Goal: Task Accomplishment & Management: Manage account settings

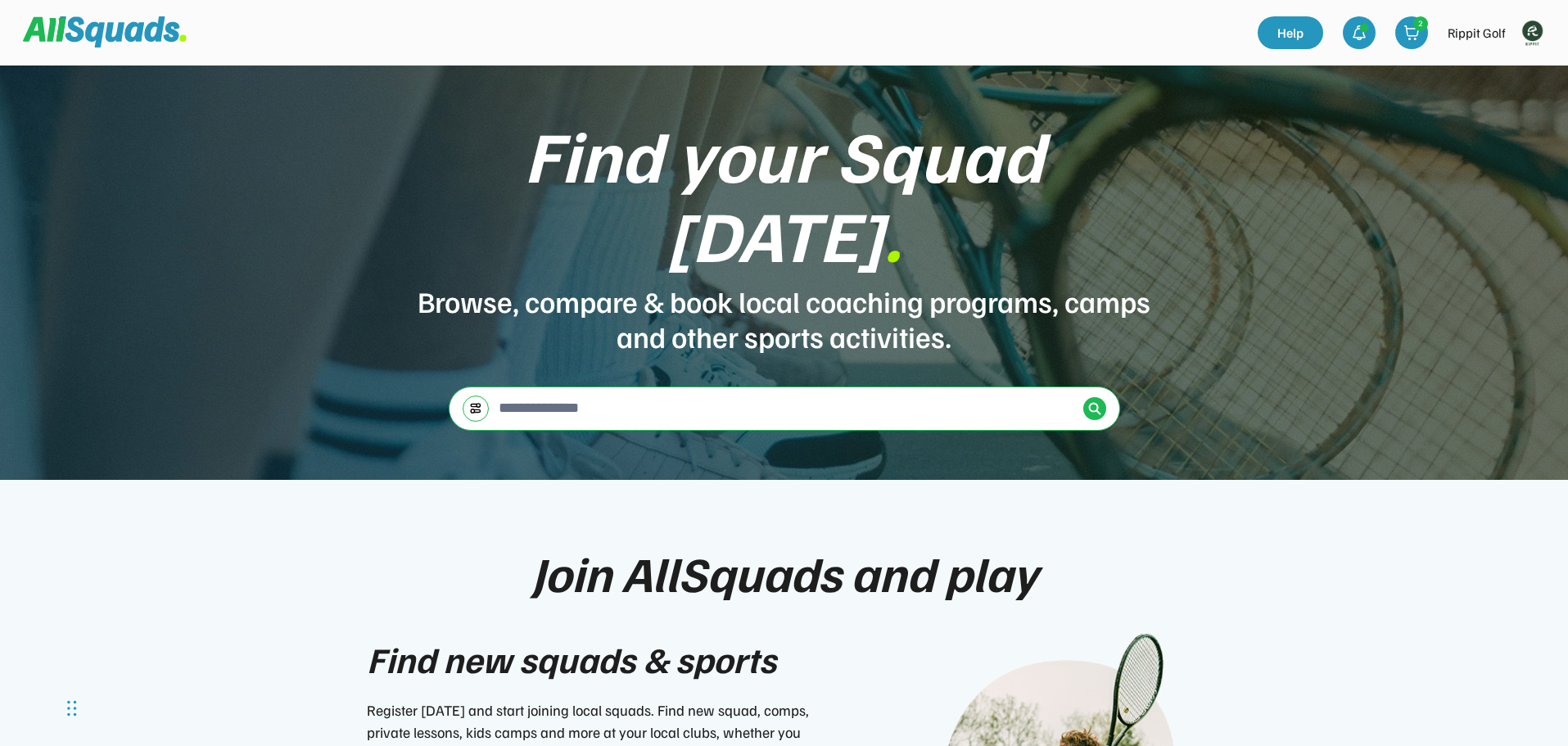
click at [1532, 34] on img at bounding box center [1532, 32] width 32 height 32
click at [1515, 60] on link "Profile" at bounding box center [1510, 72] width 97 height 32
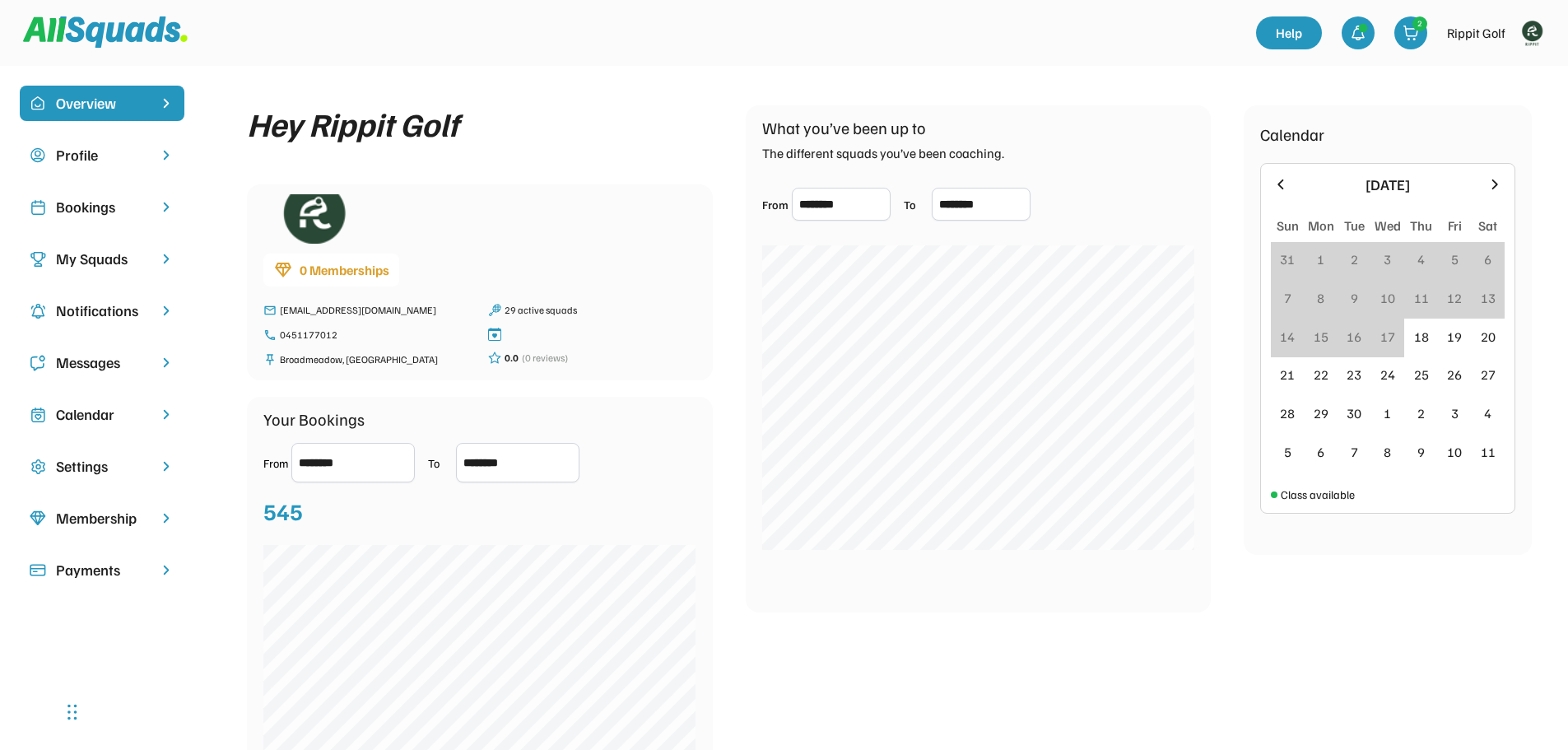
click at [104, 208] on div "Bookings" at bounding box center [102, 207] width 92 height 23
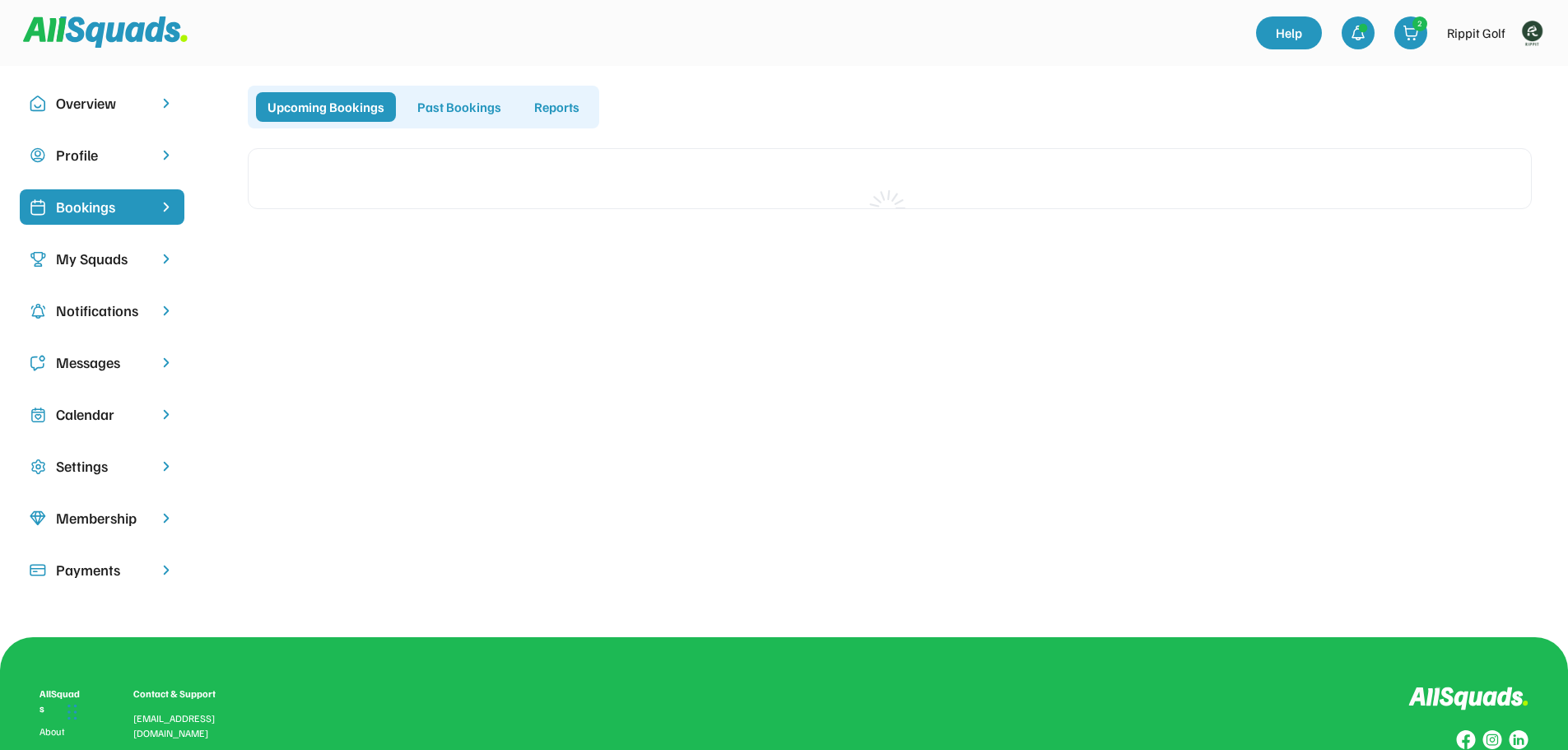
click at [448, 109] on div "Past Bookings" at bounding box center [459, 107] width 107 height 30
click at [341, 98] on div "Upcoming Bookings" at bounding box center [325, 107] width 140 height 30
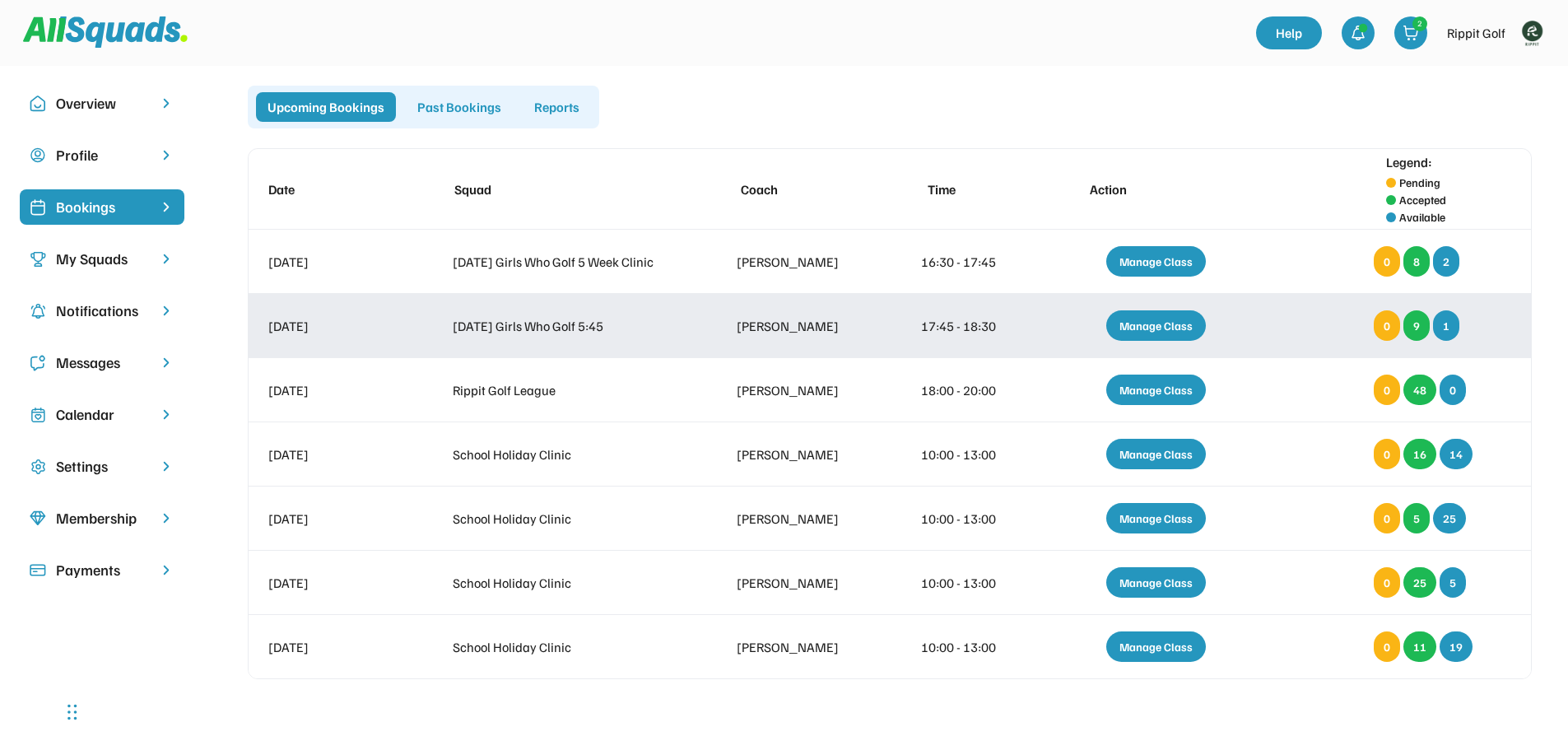
click at [1124, 329] on div "Manage Class" at bounding box center [1156, 326] width 99 height 31
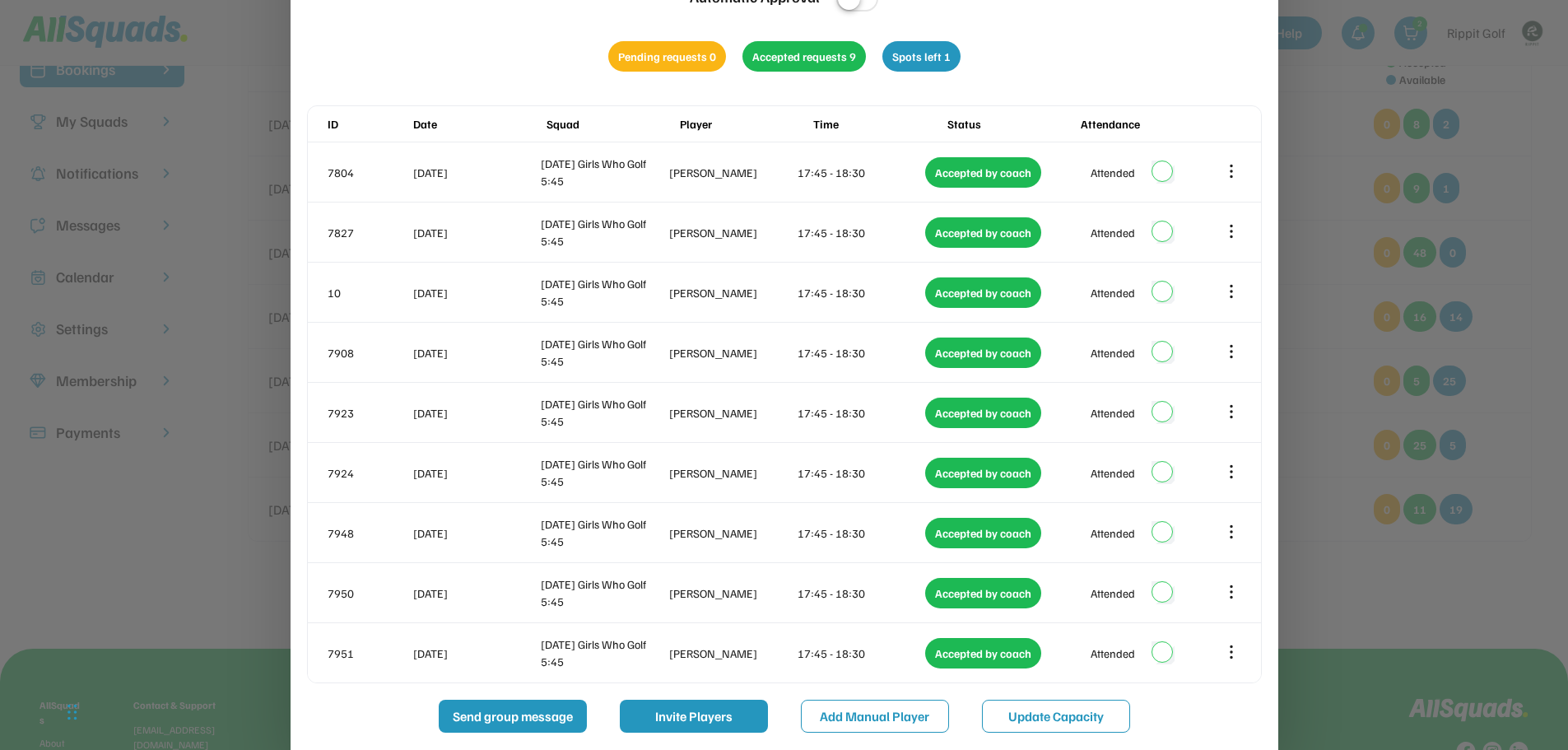
scroll to position [164, 0]
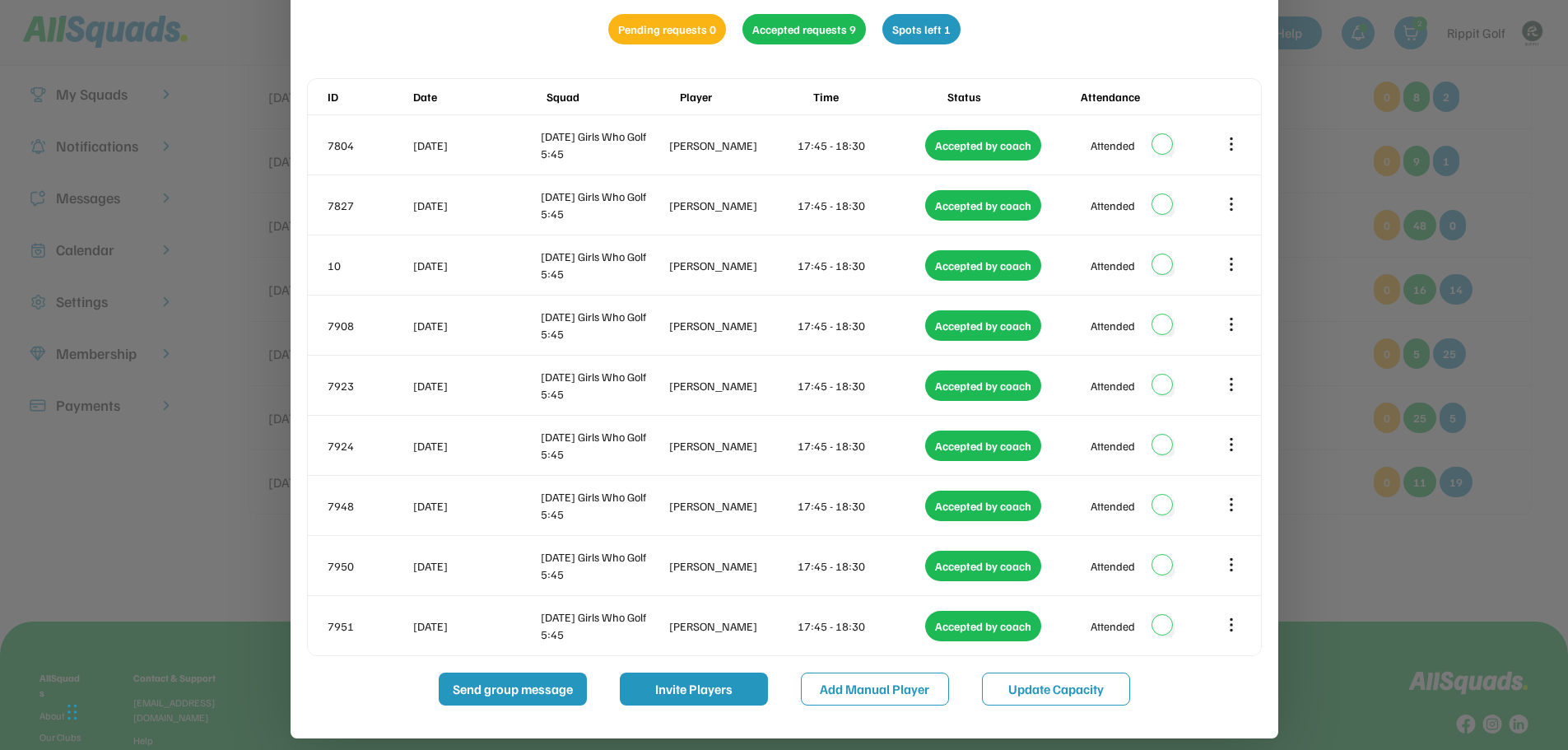
click at [214, 555] on div at bounding box center [784, 375] width 1568 height 750
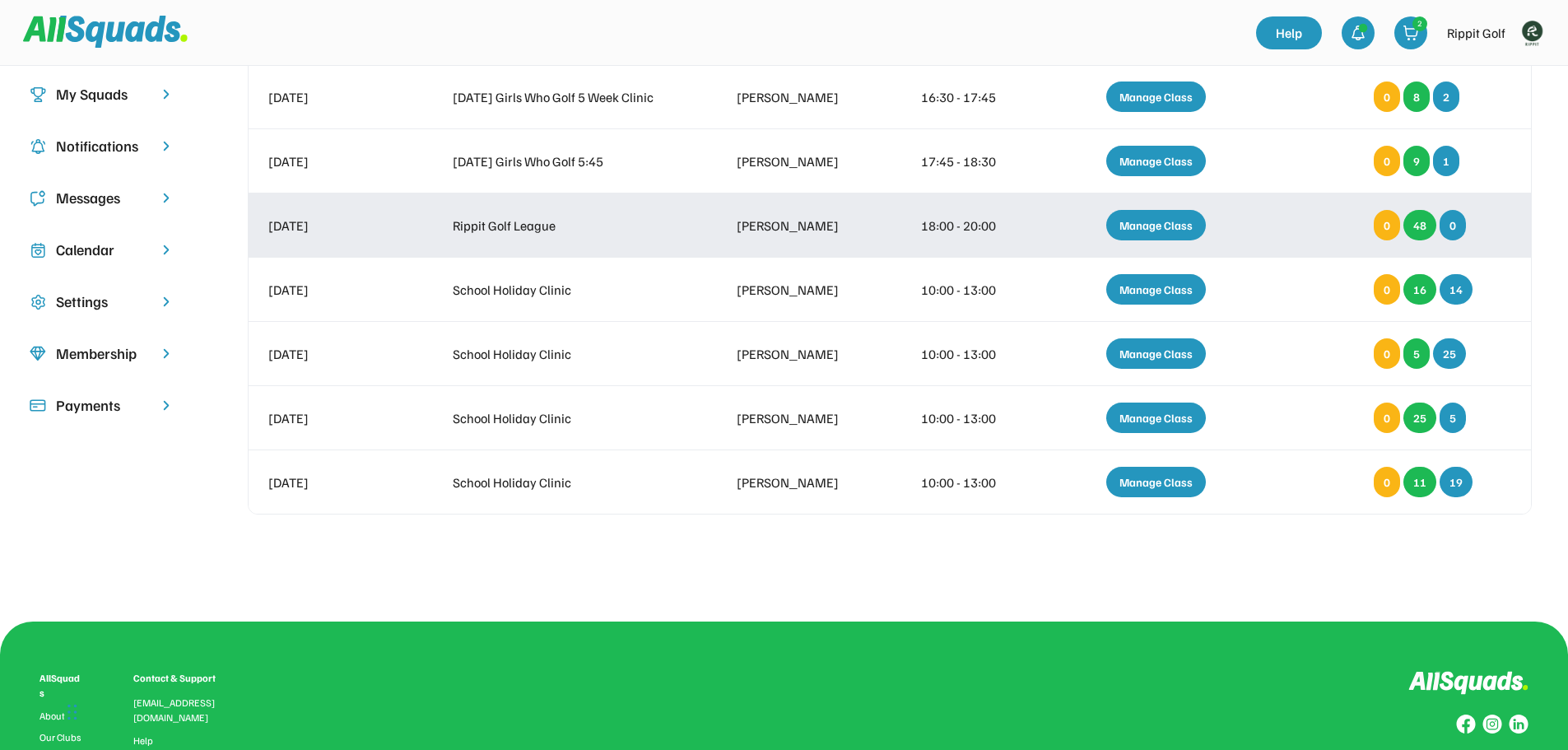
scroll to position [82, 0]
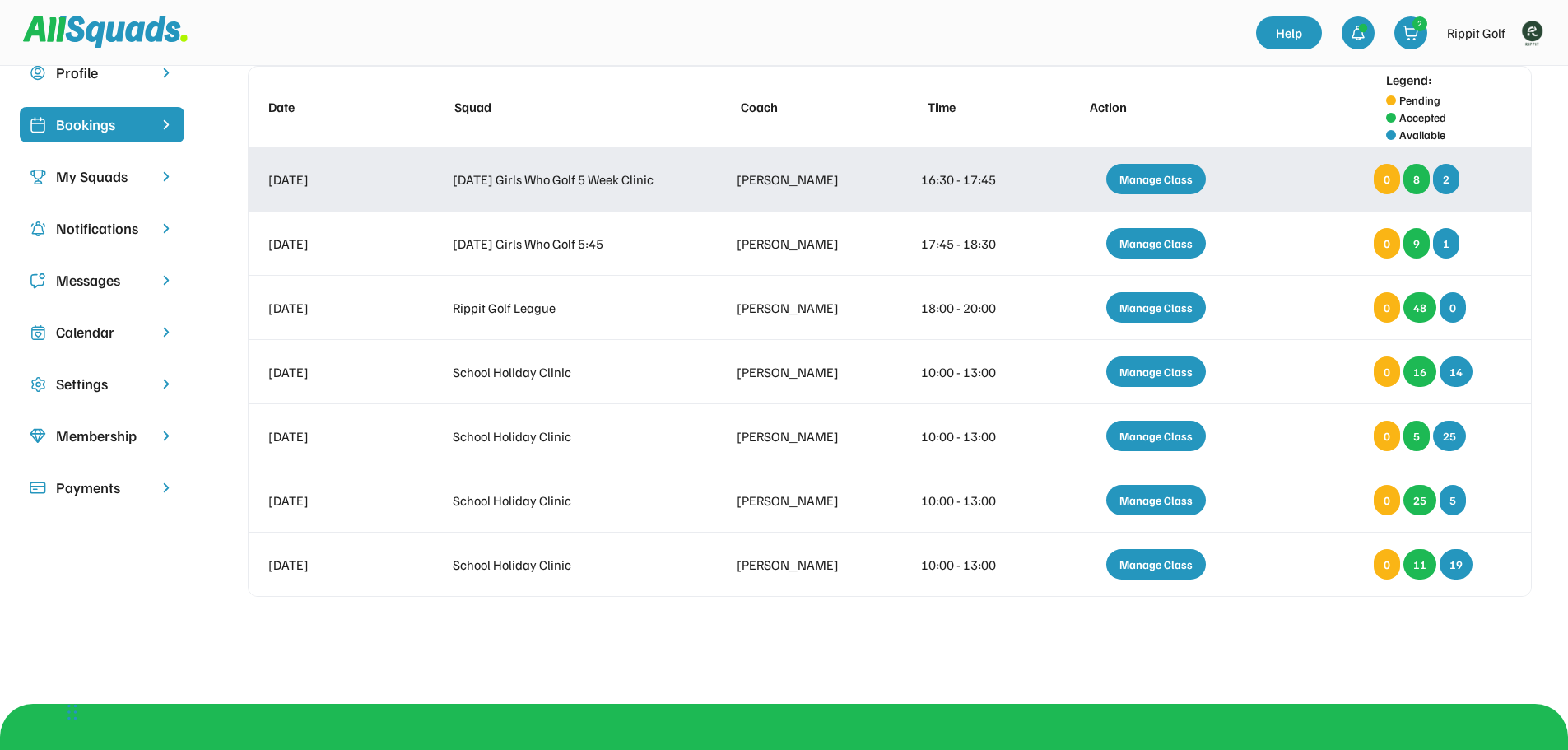
click at [1142, 185] on div "Manage Class" at bounding box center [1156, 179] width 99 height 31
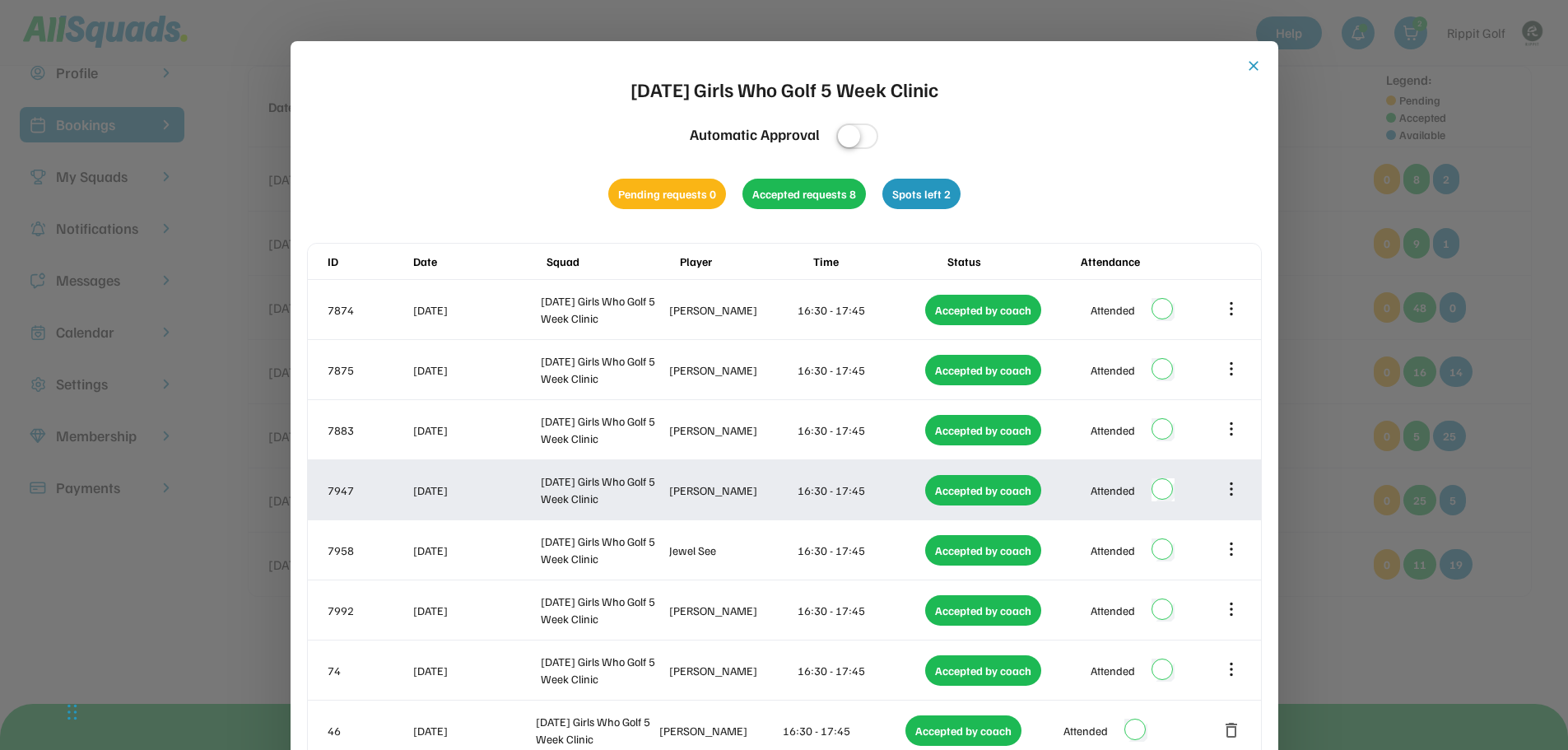
scroll to position [164, 0]
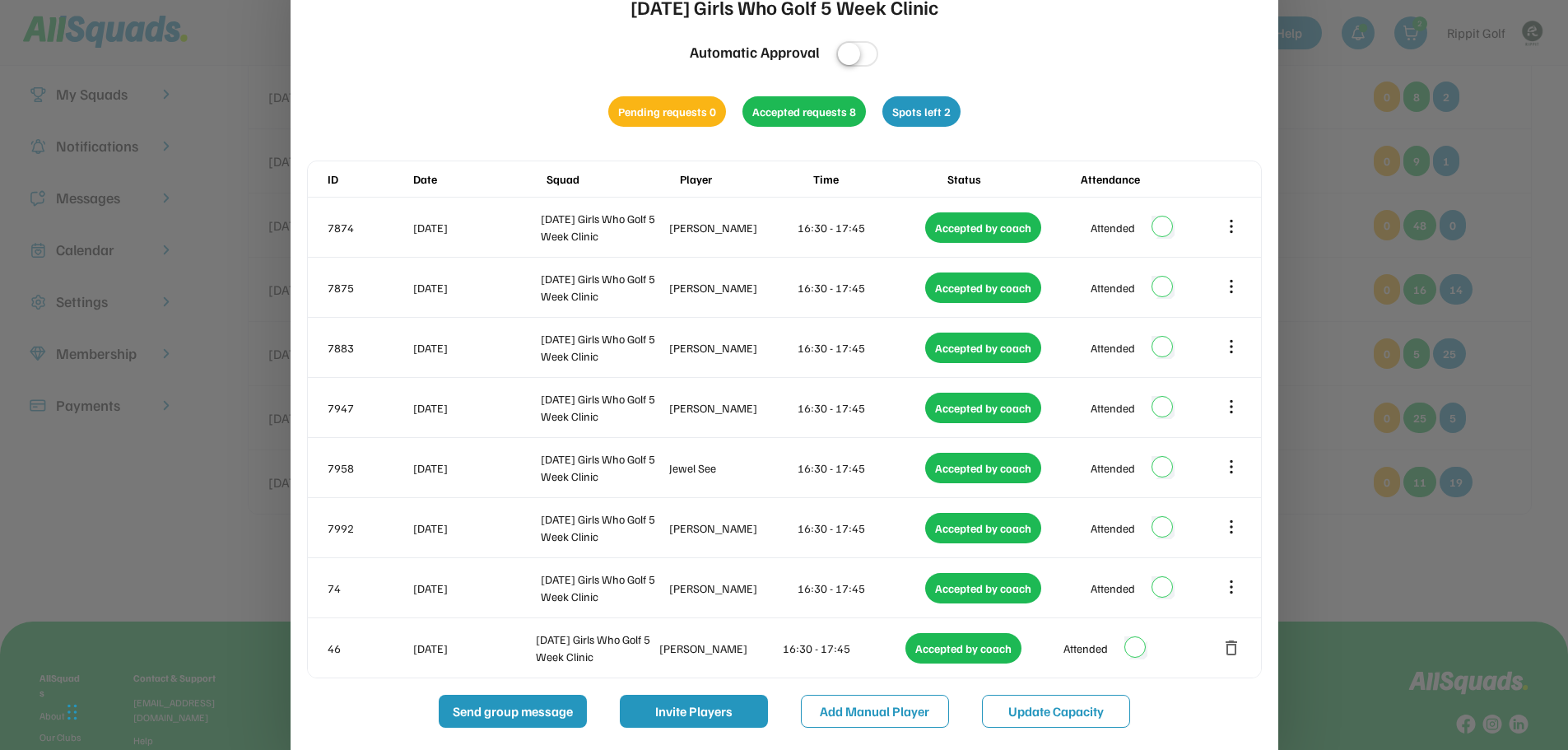
click at [172, 546] on div at bounding box center [784, 375] width 1568 height 750
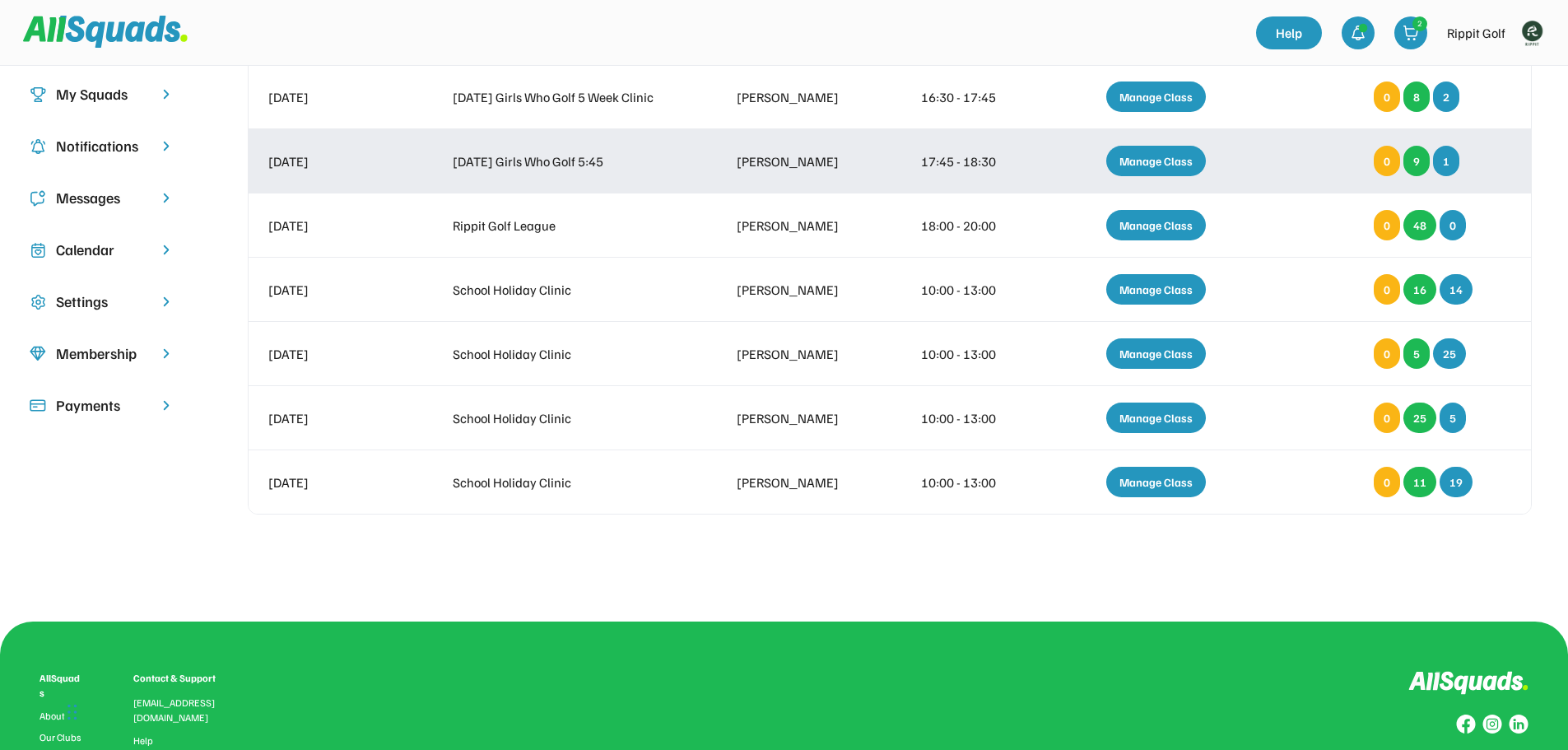
click at [1155, 155] on div "Manage Class" at bounding box center [1156, 161] width 99 height 31
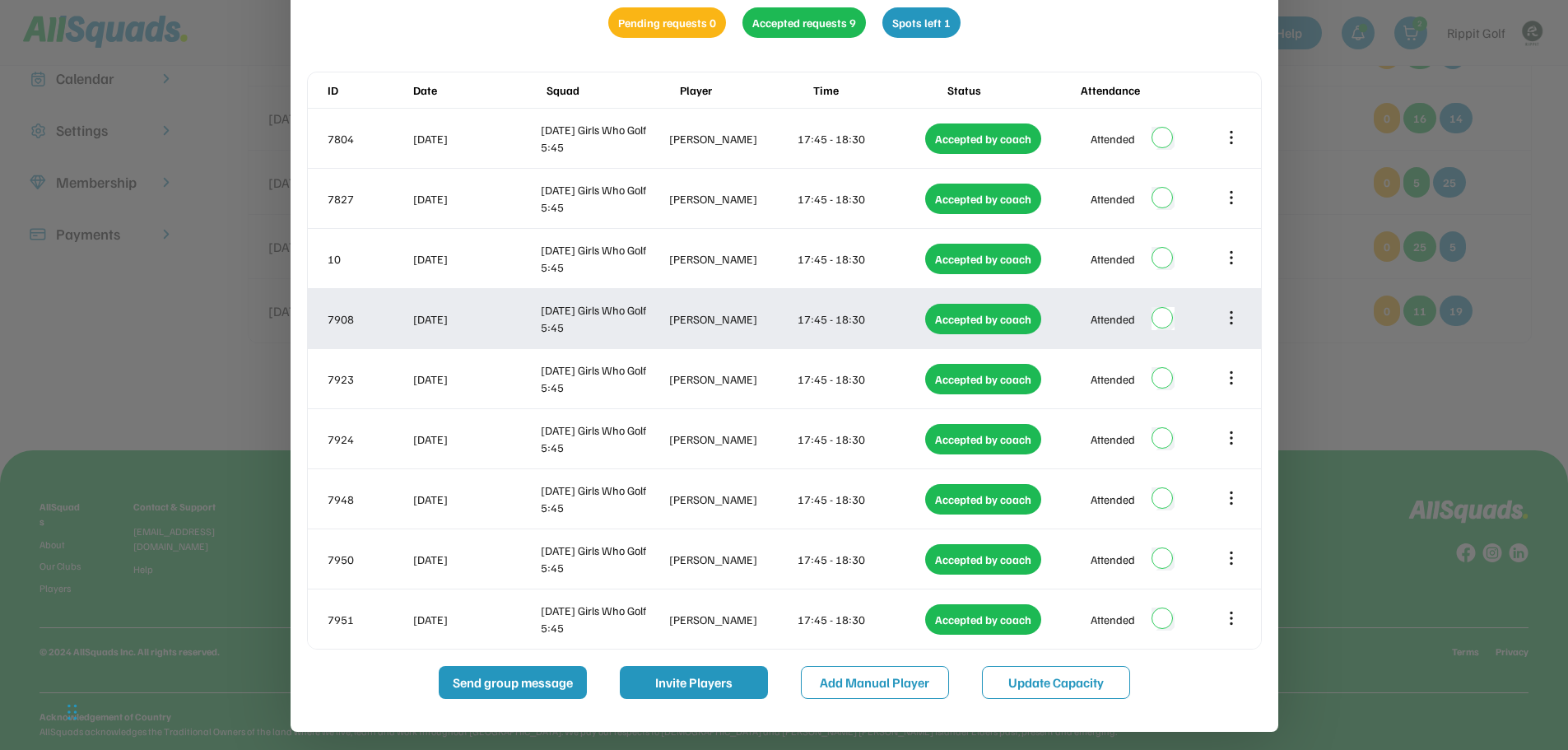
scroll to position [366, 0]
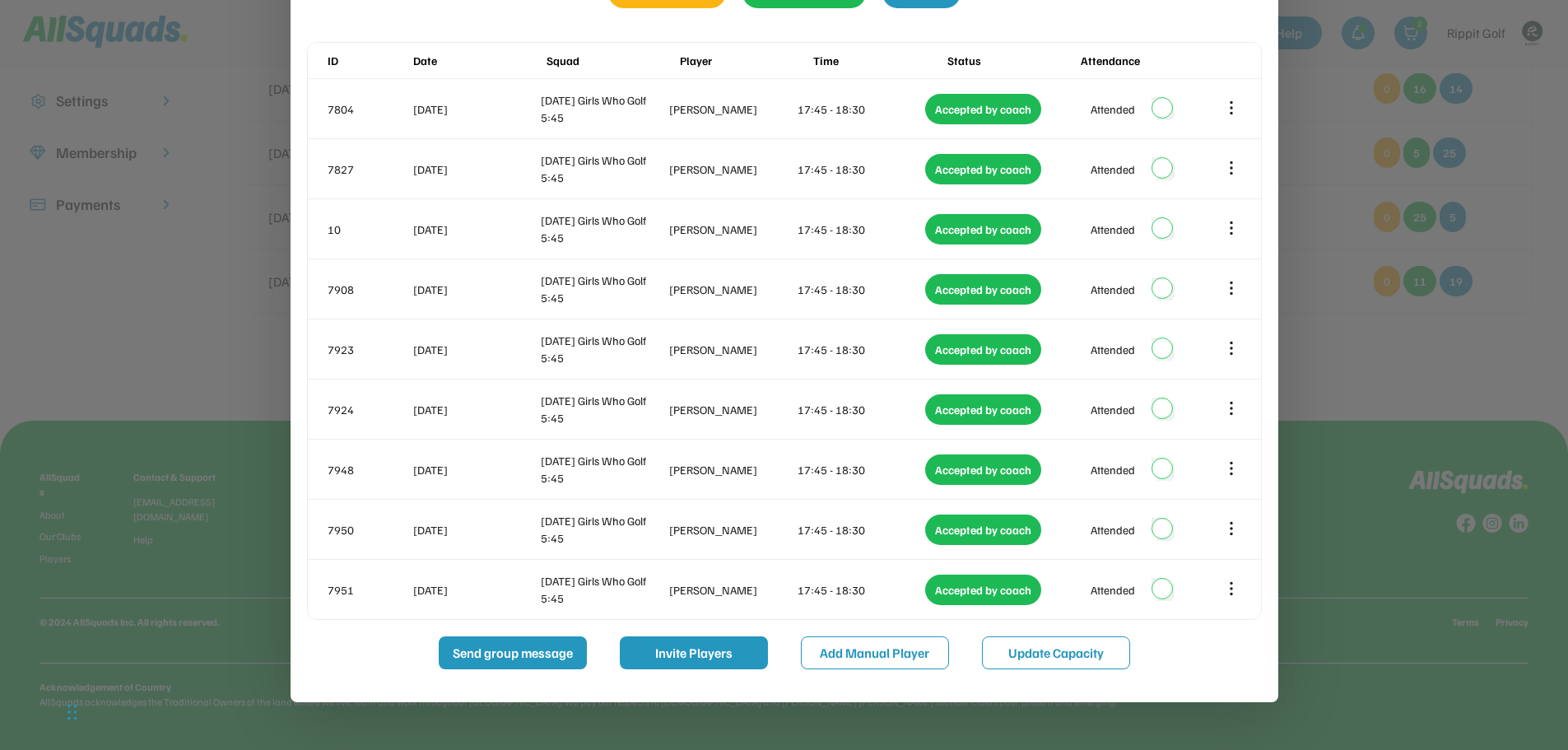
click at [1358, 586] on div at bounding box center [784, 375] width 1568 height 750
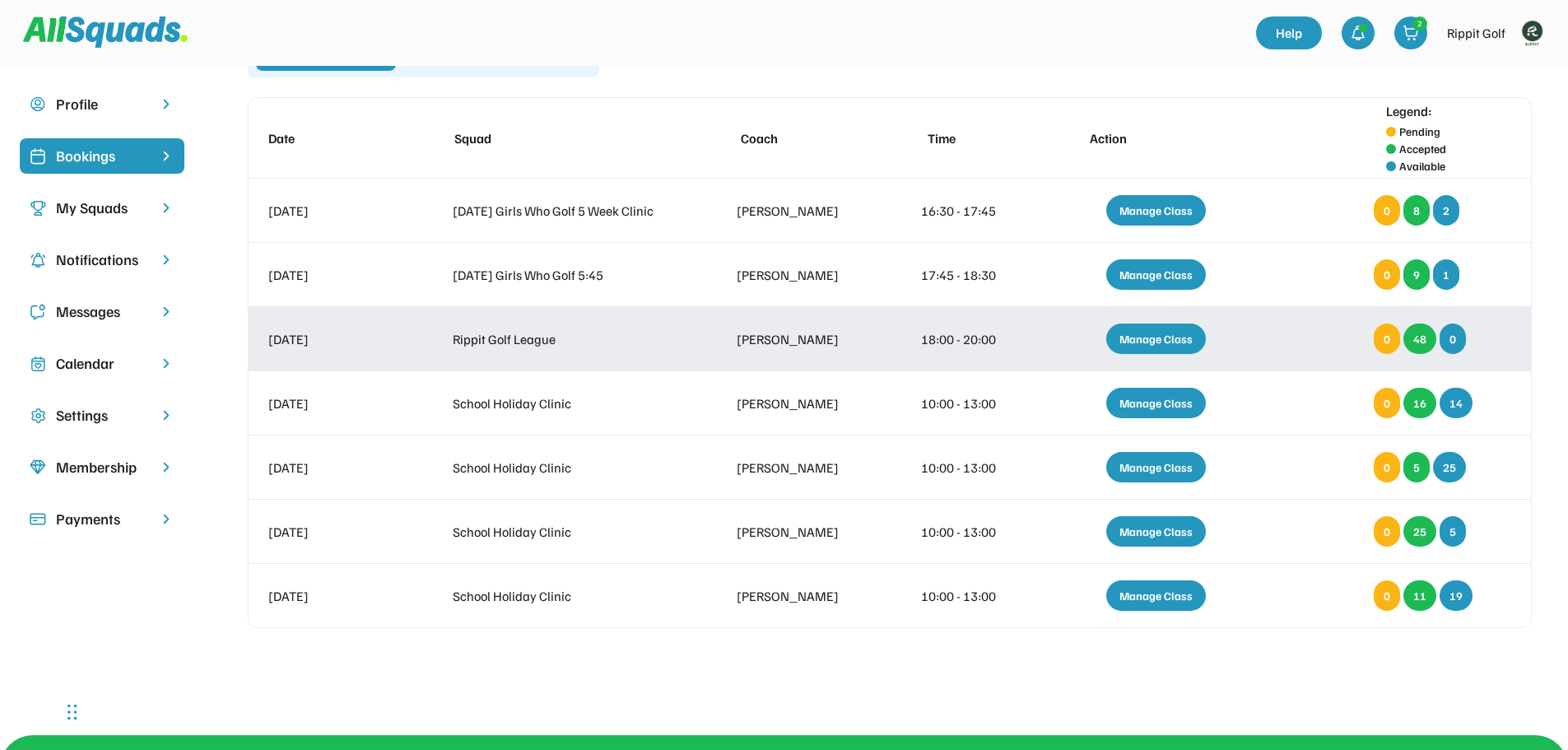
scroll to position [36, 0]
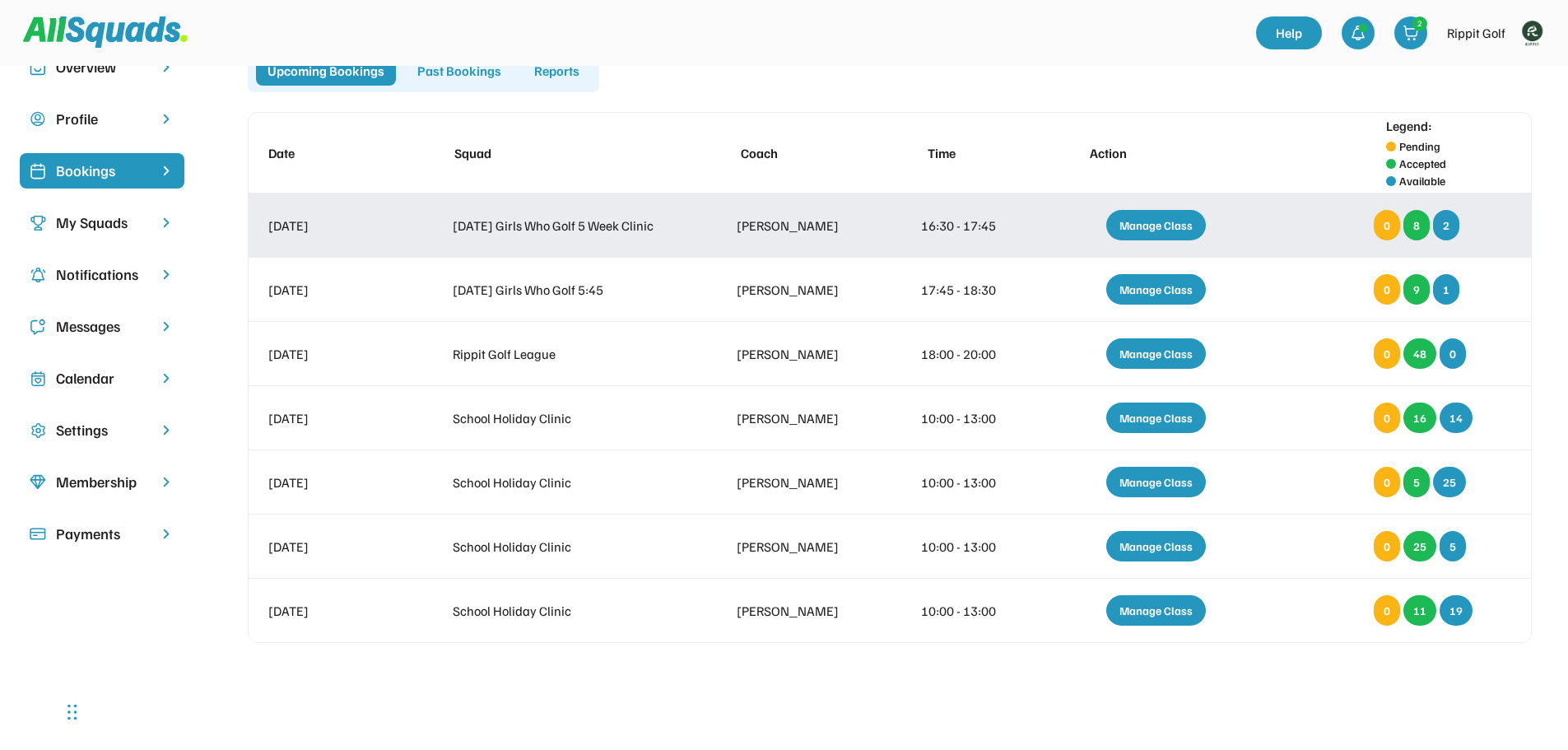
click at [1148, 217] on div "Manage Class" at bounding box center [1156, 225] width 99 height 31
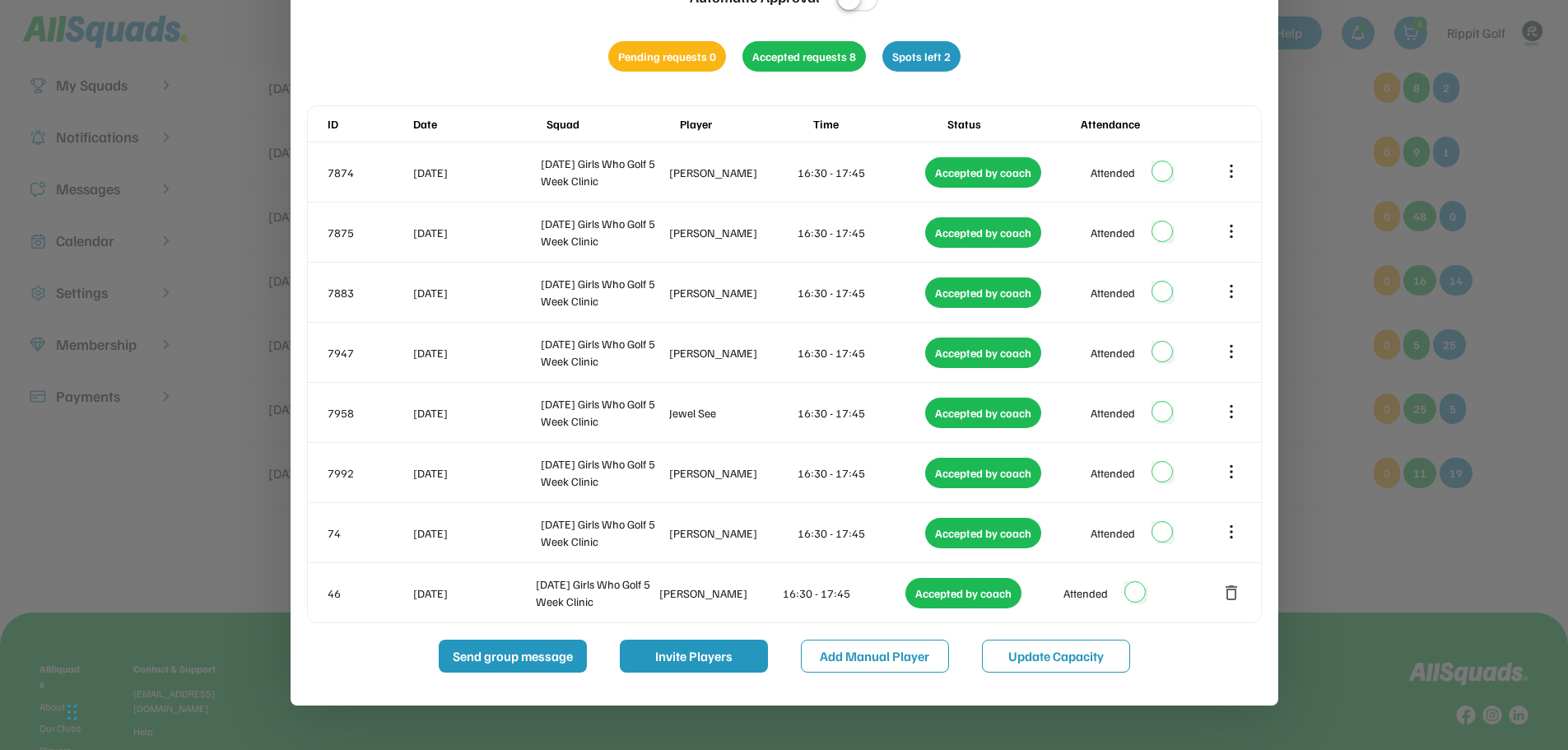
scroll to position [201, 0]
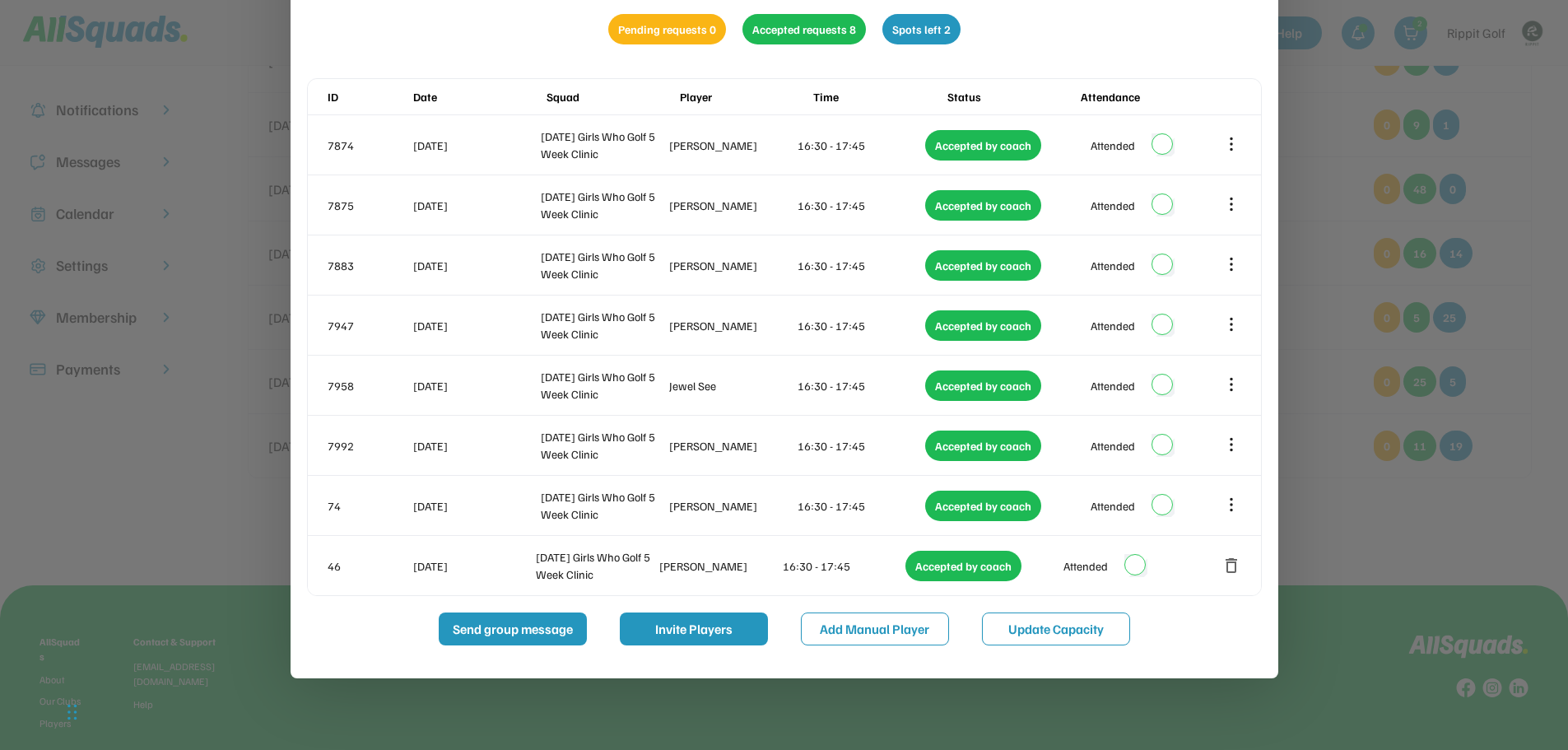
click at [1487, 477] on div at bounding box center [784, 375] width 1568 height 750
